Goal: Check status: Check status

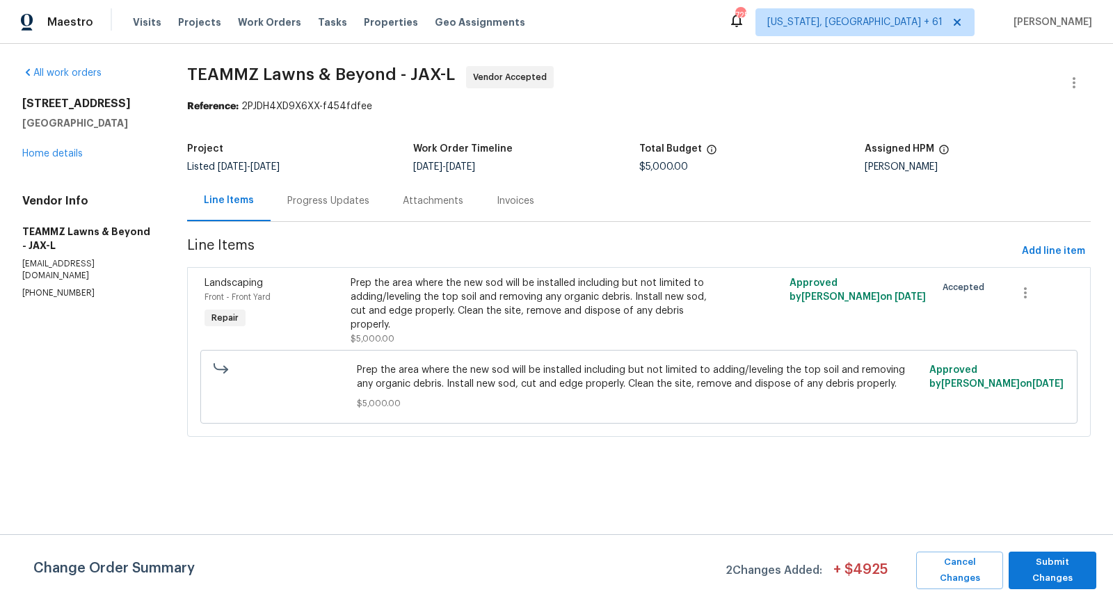
click at [331, 197] on div "Progress Updates" at bounding box center [328, 201] width 82 height 14
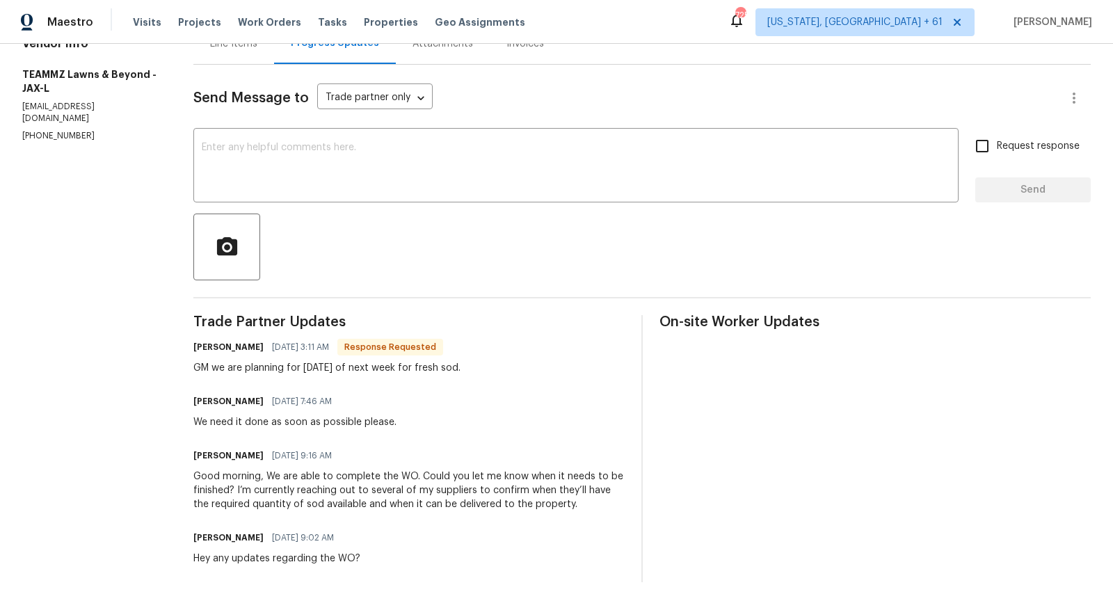
scroll to position [160, 0]
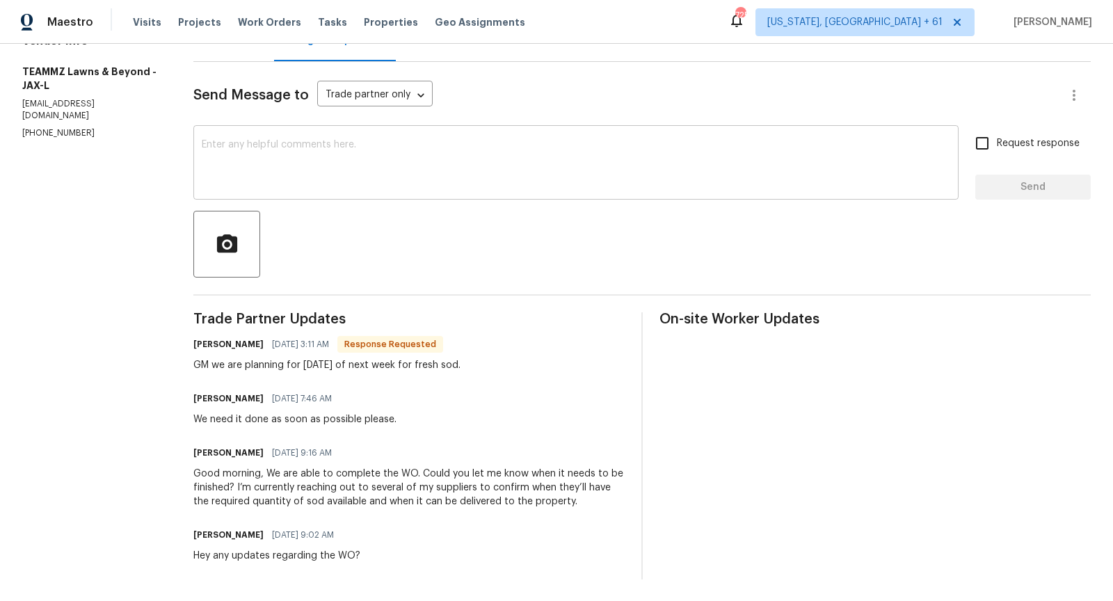
click at [379, 189] on div "x ​" at bounding box center [575, 164] width 765 height 71
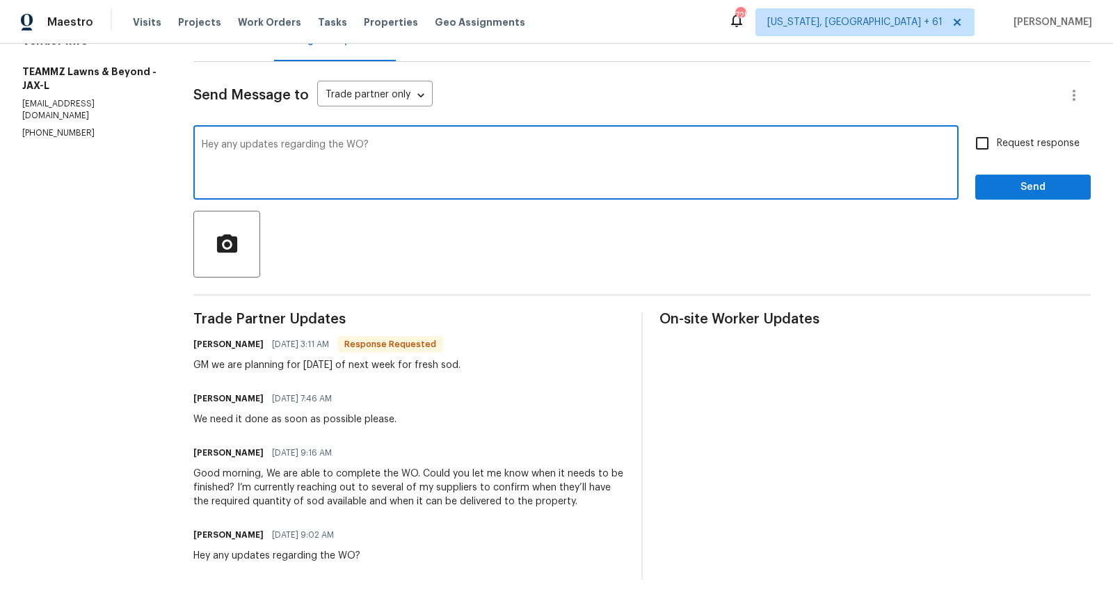
type textarea "Hey any updates regarding the WO?"
click at [977, 138] on input "Request response" at bounding box center [982, 143] width 29 height 29
checkbox input "true"
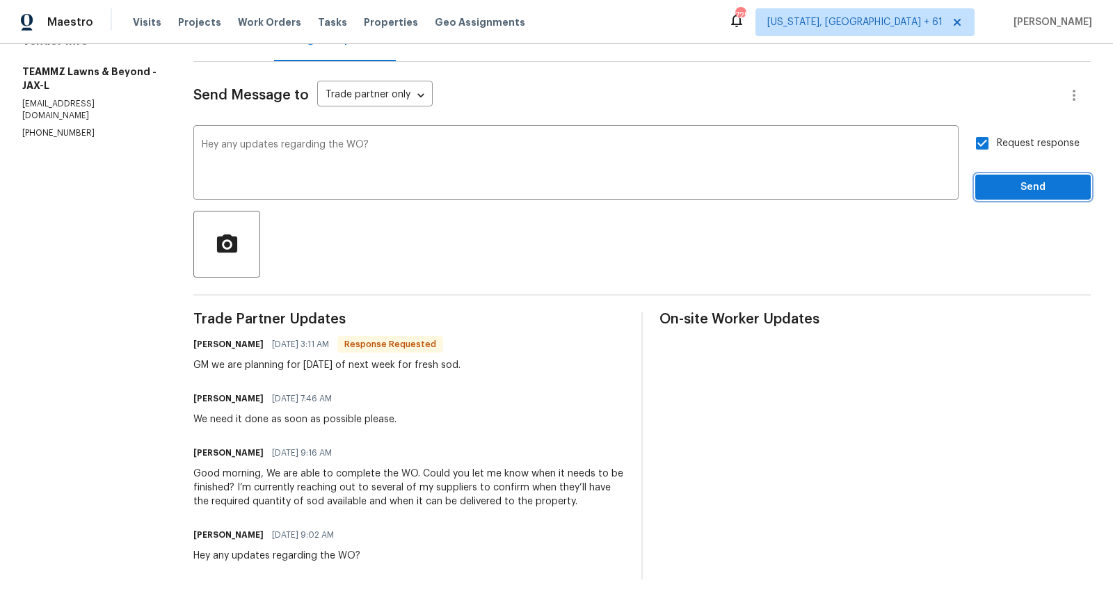
click at [1036, 182] on span "Send" at bounding box center [1032, 187] width 93 height 17
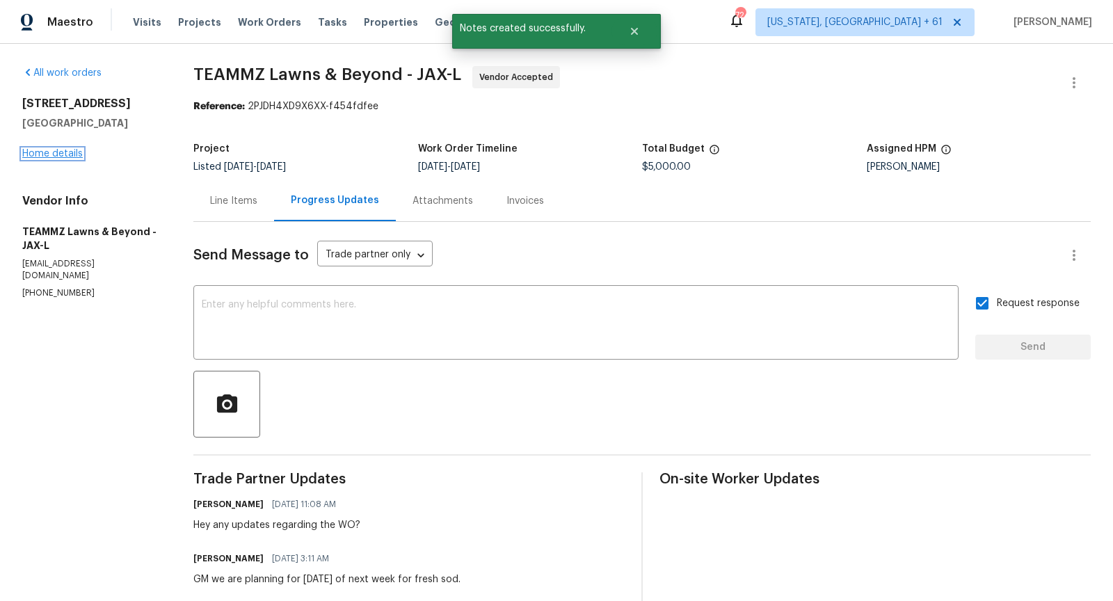
click at [57, 153] on link "Home details" at bounding box center [52, 154] width 61 height 10
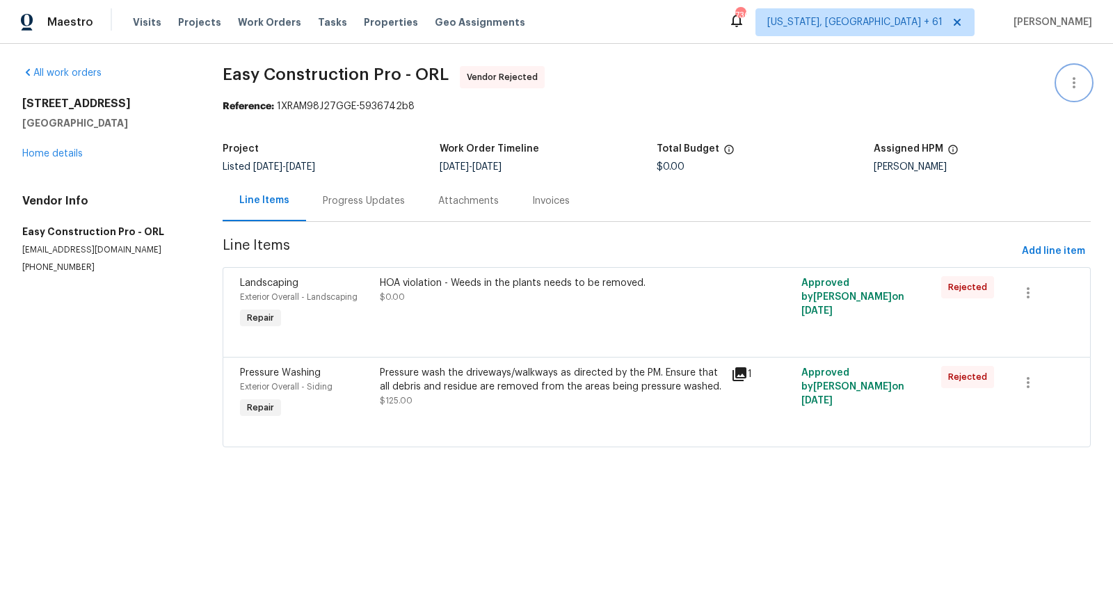
click at [1070, 90] on icon "button" at bounding box center [1074, 82] width 17 height 17
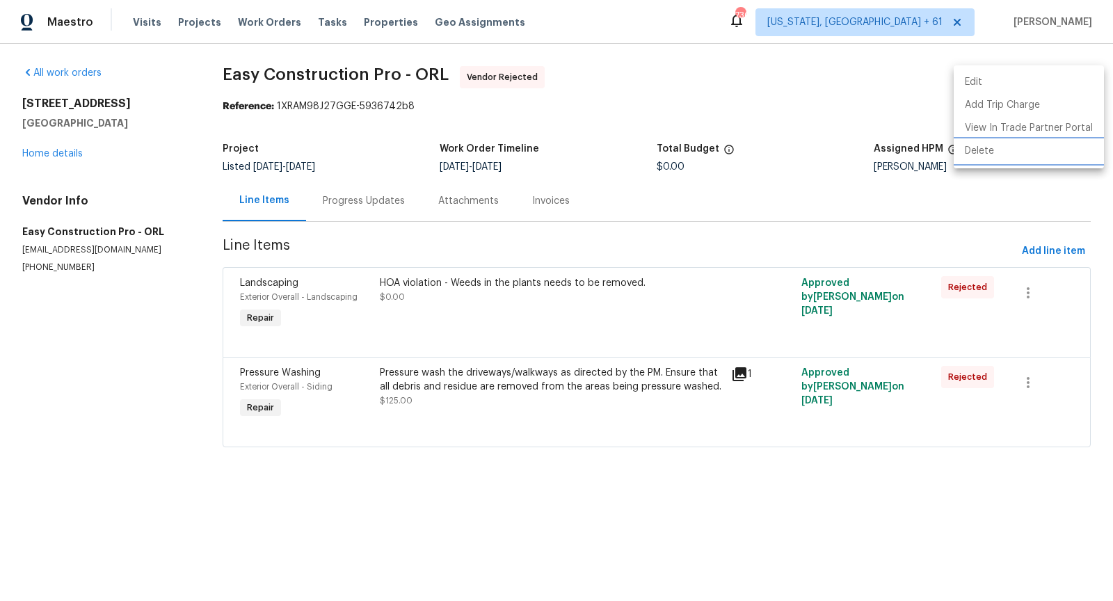
click at [1038, 147] on li "Delete" at bounding box center [1029, 151] width 150 height 23
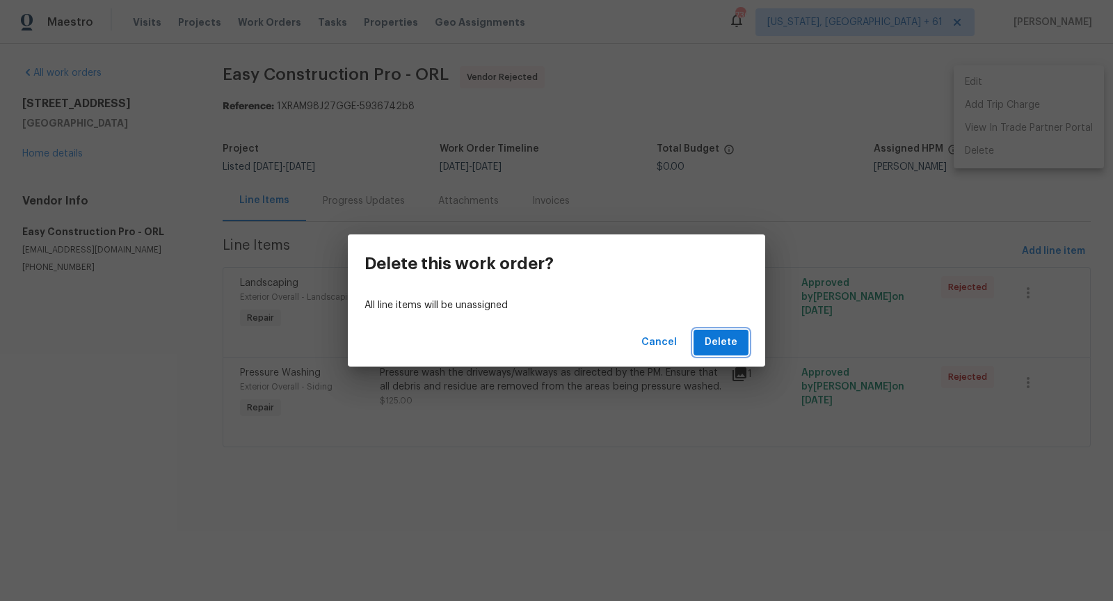
click at [725, 349] on span "Delete" at bounding box center [721, 342] width 33 height 17
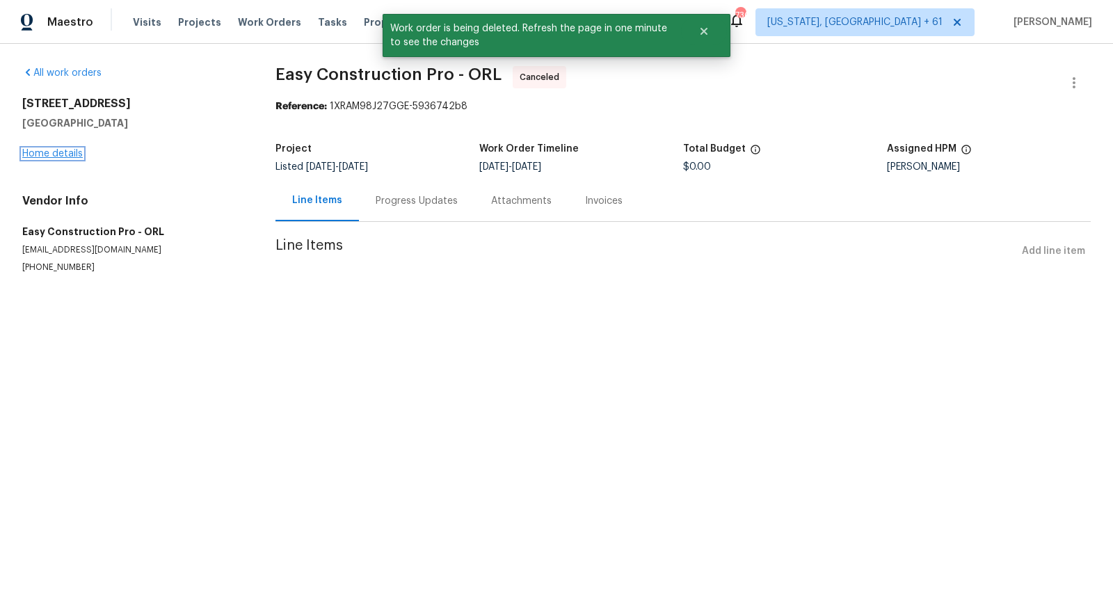
click at [50, 149] on link "Home details" at bounding box center [52, 154] width 61 height 10
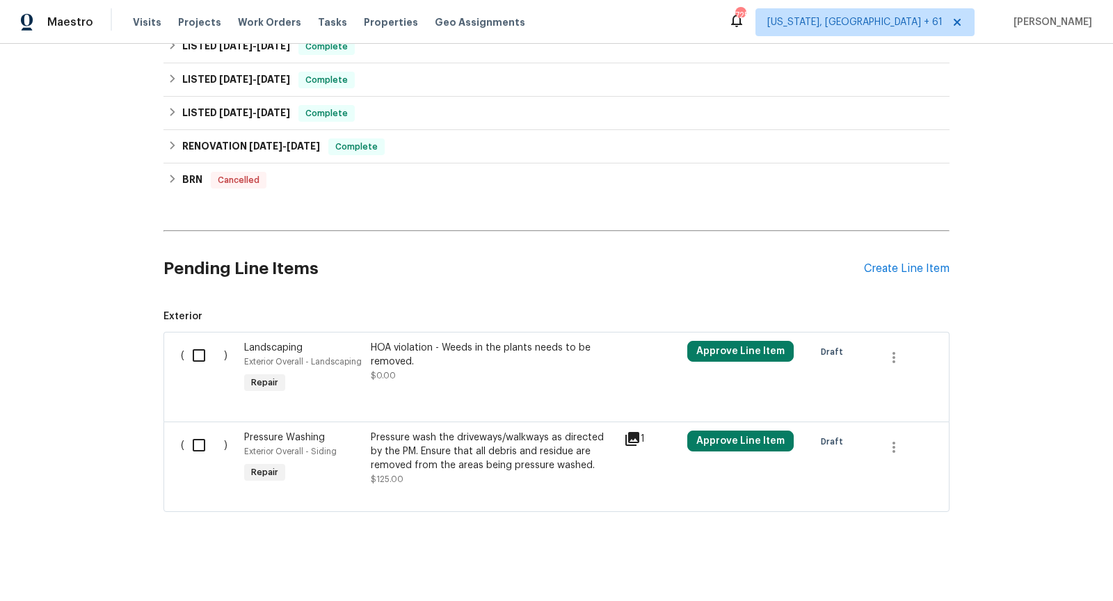
scroll to position [510, 0]
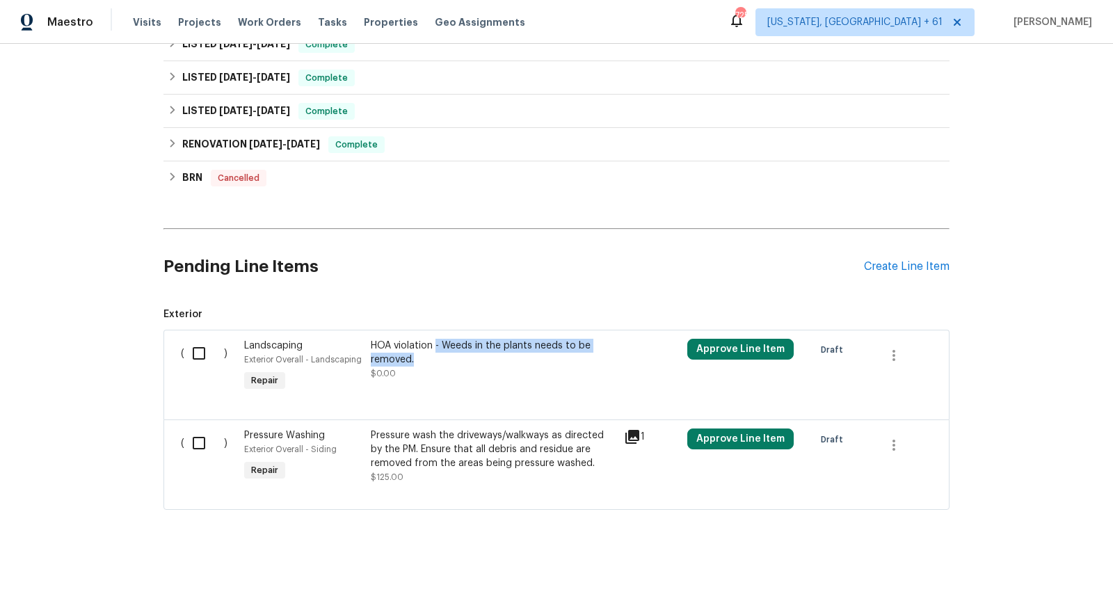
drag, startPoint x: 436, startPoint y: 346, endPoint x: 527, endPoint y: 355, distance: 90.9
click at [527, 355] on div "HOA violation - Weeds in the plants needs to be removed." at bounding box center [493, 353] width 245 height 28
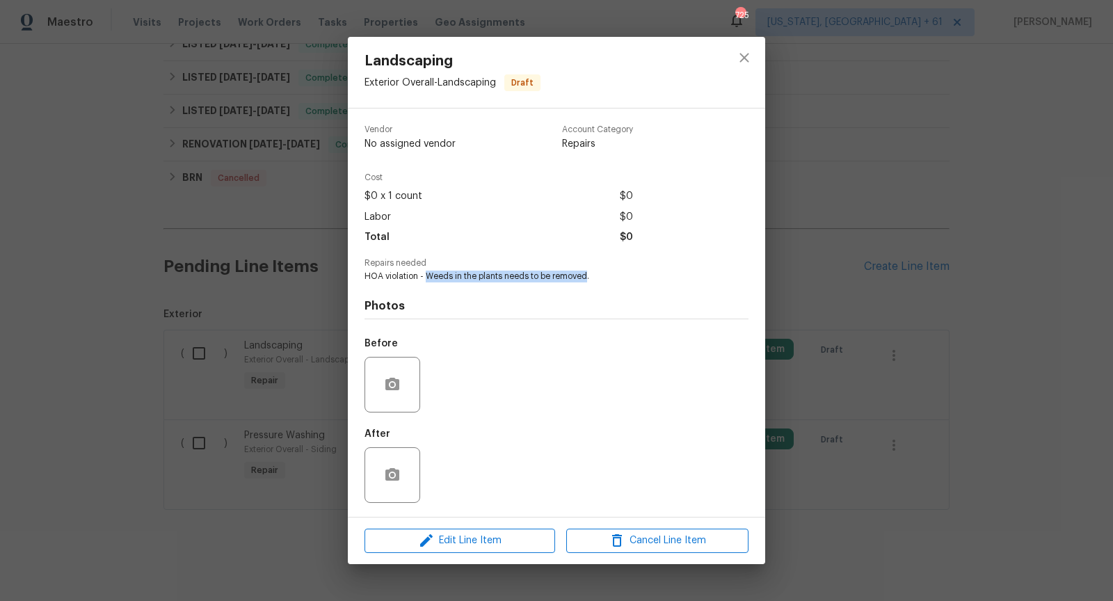
drag, startPoint x: 585, startPoint y: 282, endPoint x: 426, endPoint y: 278, distance: 158.6
click at [426, 278] on span "HOA violation - Weeds in the plants needs to be removed." at bounding box center [537, 277] width 346 height 12
copy span "Weeds in the plants needs to be removed"
click at [740, 58] on icon "close" at bounding box center [744, 57] width 17 height 17
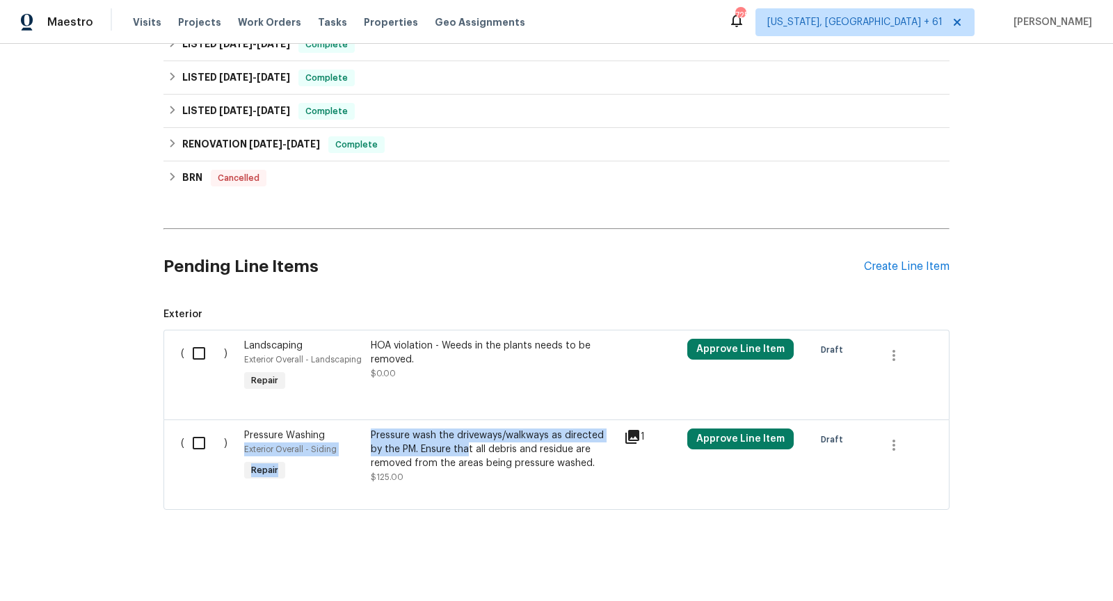
drag, startPoint x: 364, startPoint y: 431, endPoint x: 454, endPoint y: 441, distance: 90.3
click at [454, 441] on div "( ) Pressure Washing Exterior Overall - Siding Repair Pressure wash the drivewa…" at bounding box center [557, 456] width 760 height 64
click at [473, 549] on div "Back to all projects [STREET_ADDRESS] 4 Beds | 2 Baths | Total: 1698 ft² | Abov…" at bounding box center [556, 322] width 1113 height 557
